Goal: Transaction & Acquisition: Obtain resource

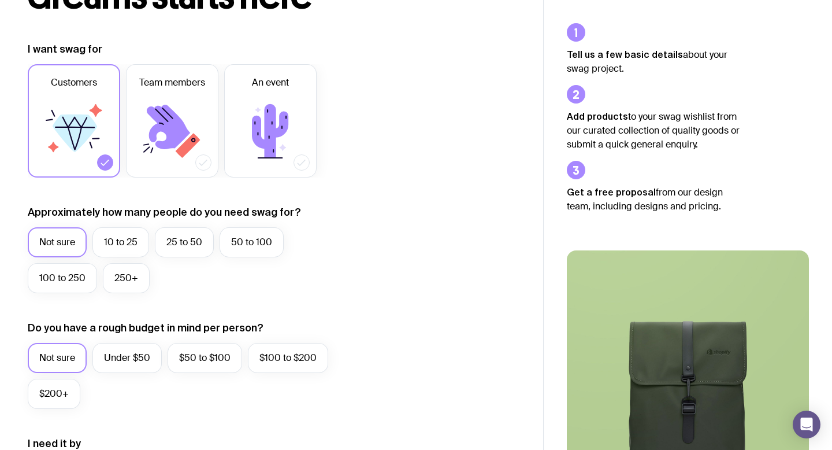
scroll to position [150, 0]
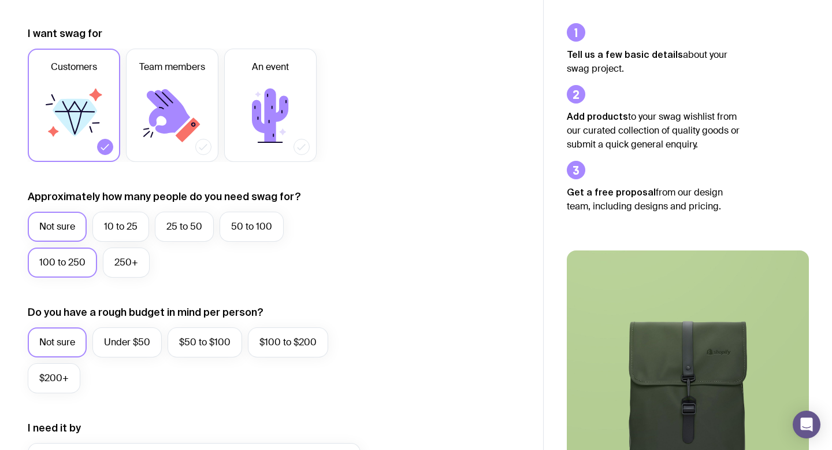
click at [68, 267] on label "100 to 250" at bounding box center [62, 262] width 69 height 30
click at [0, 0] on input "100 to 250" at bounding box center [0, 0] width 0 height 0
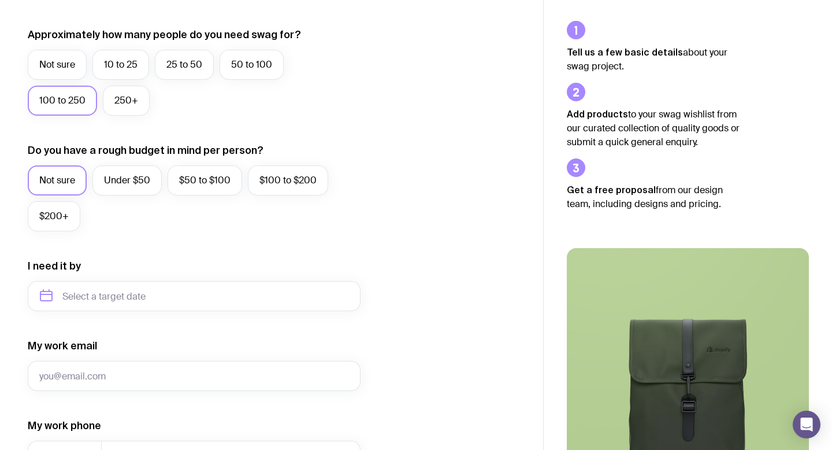
scroll to position [366, 0]
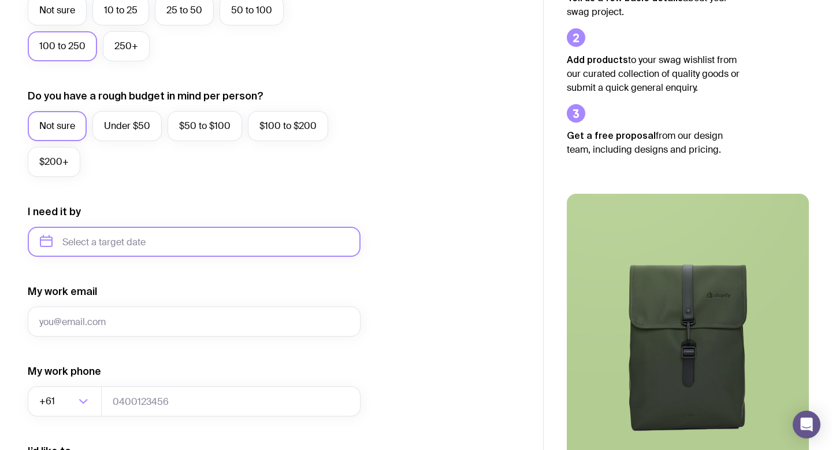
click at [122, 235] on input "text" at bounding box center [194, 241] width 333 height 30
click at [55, 384] on button "Oct" at bounding box center [55, 383] width 42 height 23
type input "[DATE]"
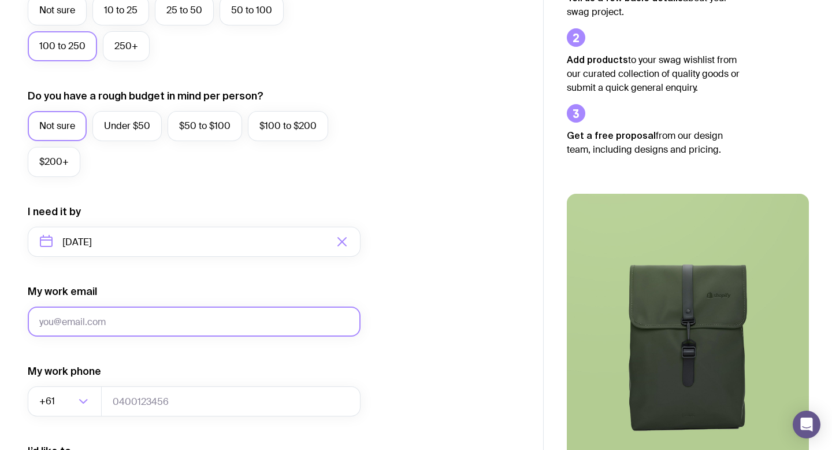
click at [131, 327] on input "My work email" at bounding box center [194, 321] width 333 height 30
type input "[EMAIL_ADDRESS][DOMAIN_NAME]"
type input "0410112207"
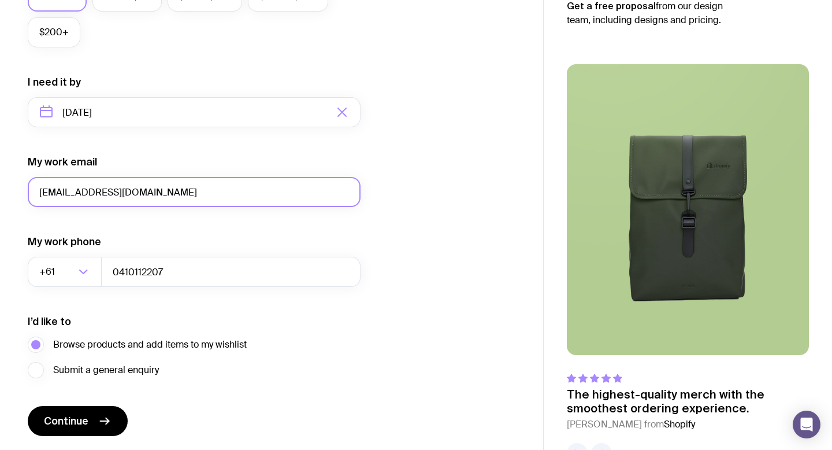
scroll to position [533, 0]
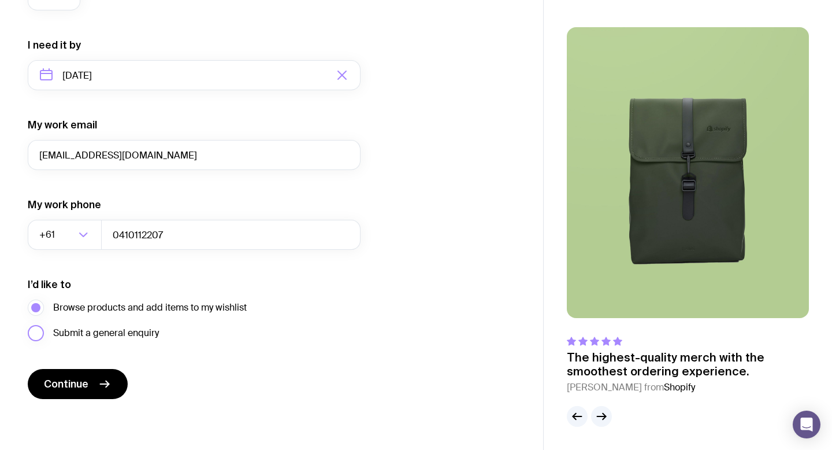
click at [143, 333] on span "Submit a general enquiry" at bounding box center [106, 333] width 106 height 14
click at [0, 0] on input "Submit a general enquiry" at bounding box center [0, 0] width 0 height 0
click at [150, 308] on span "Browse products and add items to my wishlist" at bounding box center [150, 307] width 194 height 14
click at [0, 0] on input "Browse products and add items to my wishlist" at bounding box center [0, 0] width 0 height 0
click at [84, 384] on span "Continue" at bounding box center [66, 384] width 44 height 14
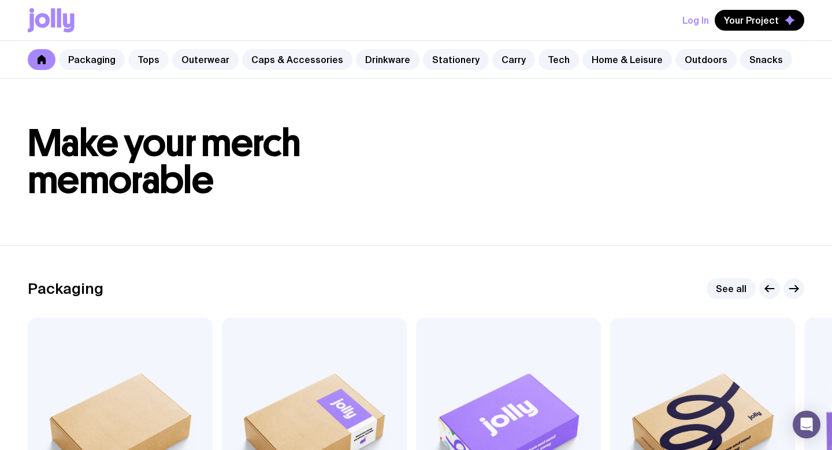
click at [151, 58] on link "Tops" at bounding box center [148, 59] width 40 height 21
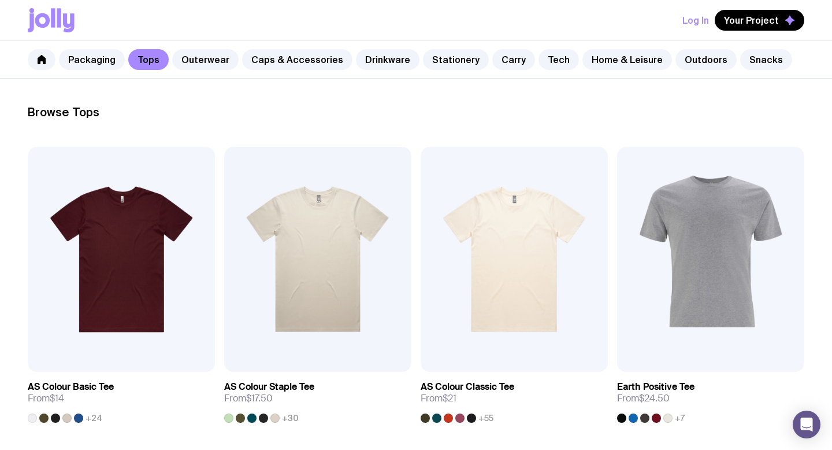
scroll to position [176, 0]
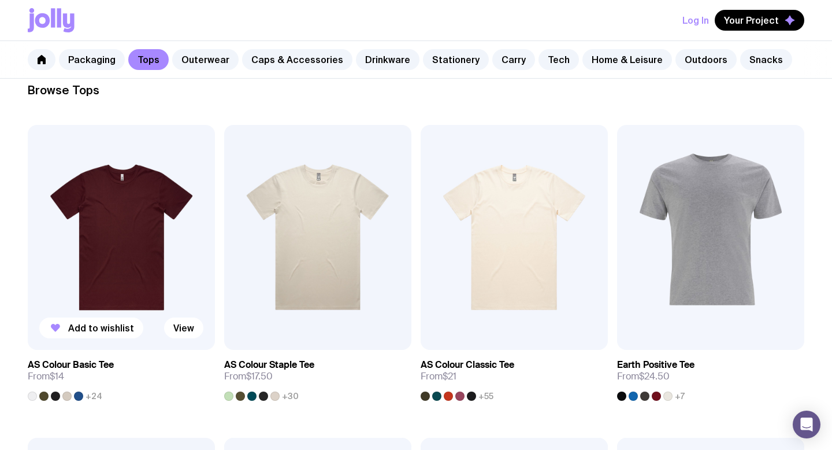
click at [127, 242] on img at bounding box center [121, 237] width 187 height 225
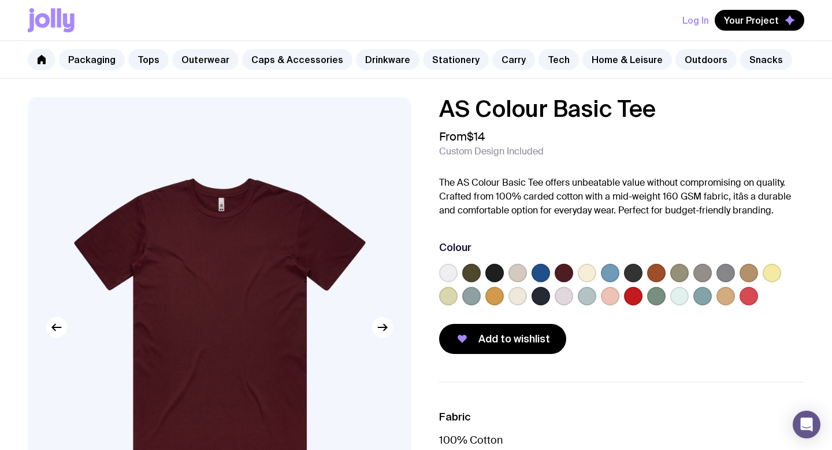
scroll to position [114, 0]
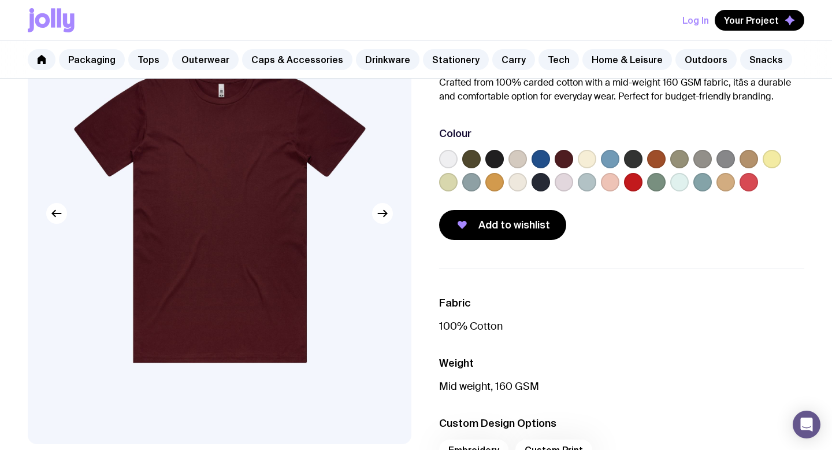
click at [497, 159] on label at bounding box center [494, 159] width 18 height 18
click at [0, 0] on input "radio" at bounding box center [0, 0] width 0 height 0
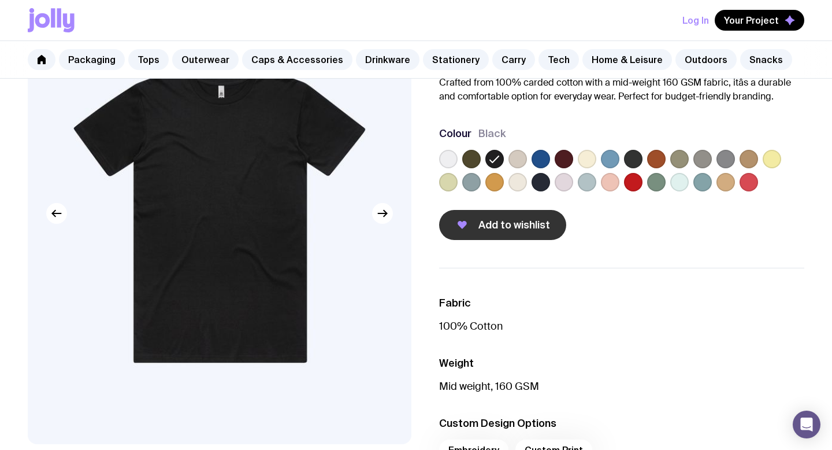
click at [520, 225] on span "Add to wishlist" at bounding box center [514, 225] width 72 height 14
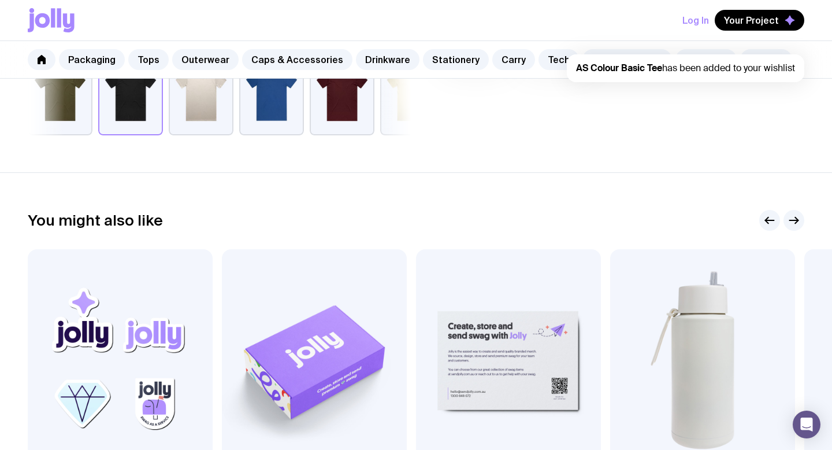
scroll to position [341, 0]
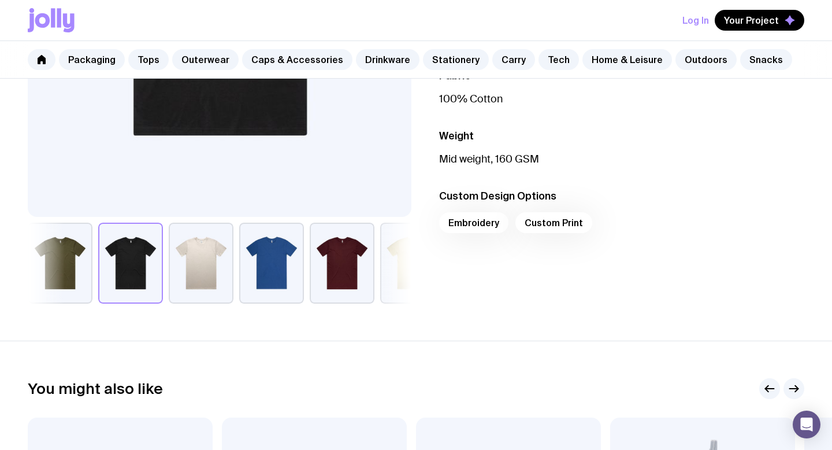
click at [563, 224] on div "Embroidery Custom Print" at bounding box center [621, 226] width 365 height 28
click at [548, 220] on div "Embroidery Custom Print" at bounding box center [621, 226] width 365 height 28
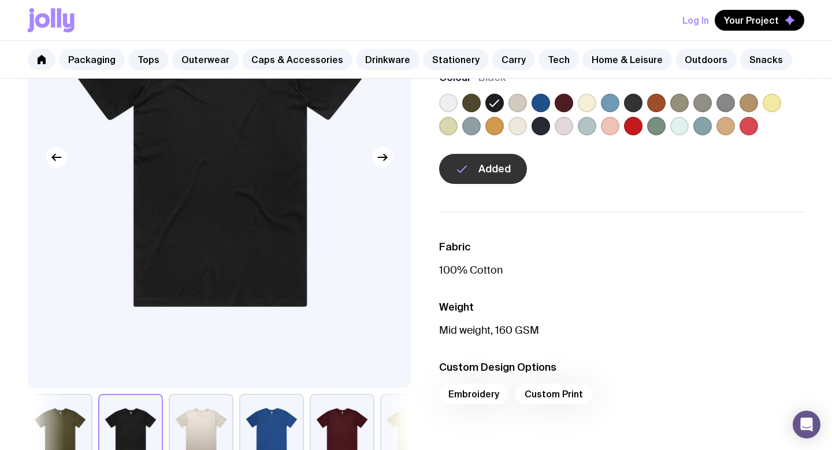
scroll to position [0, 0]
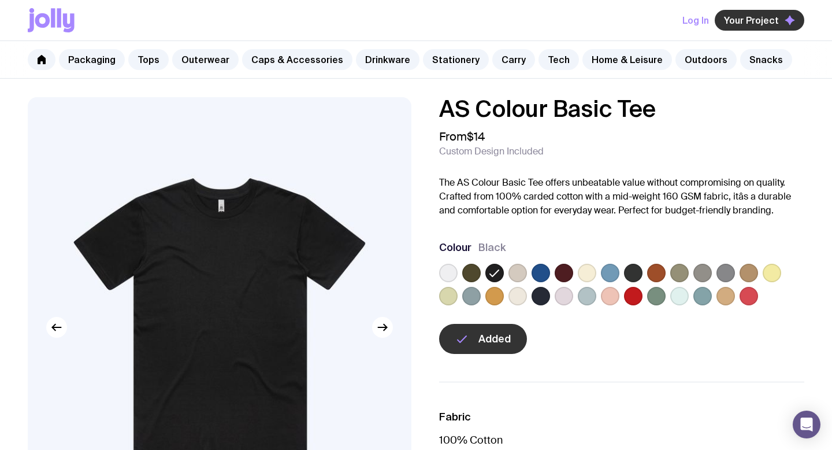
click at [750, 25] on span "Your Project" at bounding box center [751, 20] width 55 height 12
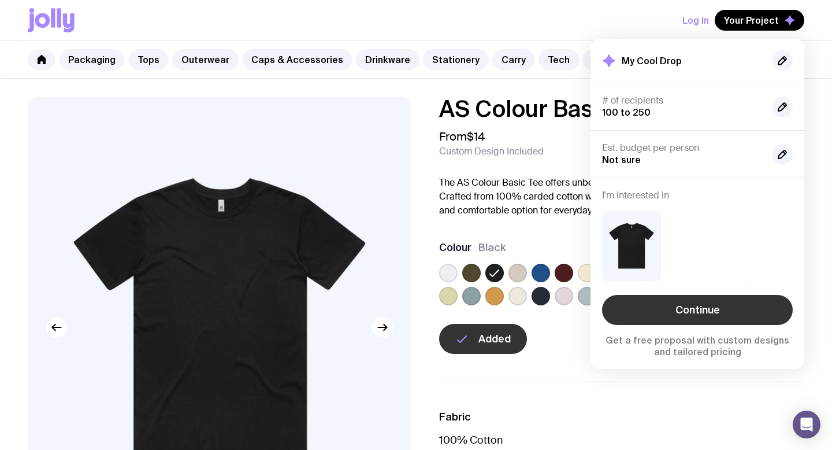
click at [669, 303] on link "Continue" at bounding box center [697, 310] width 191 height 30
